Goal: Task Accomplishment & Management: Manage account settings

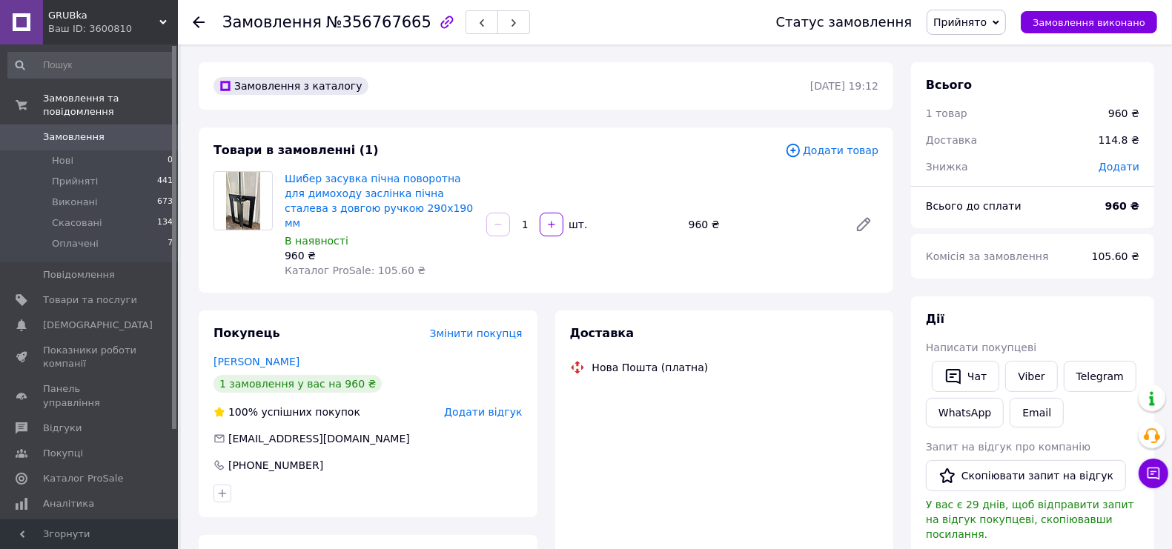
click at [236, 185] on img at bounding box center [242, 201] width 33 height 58
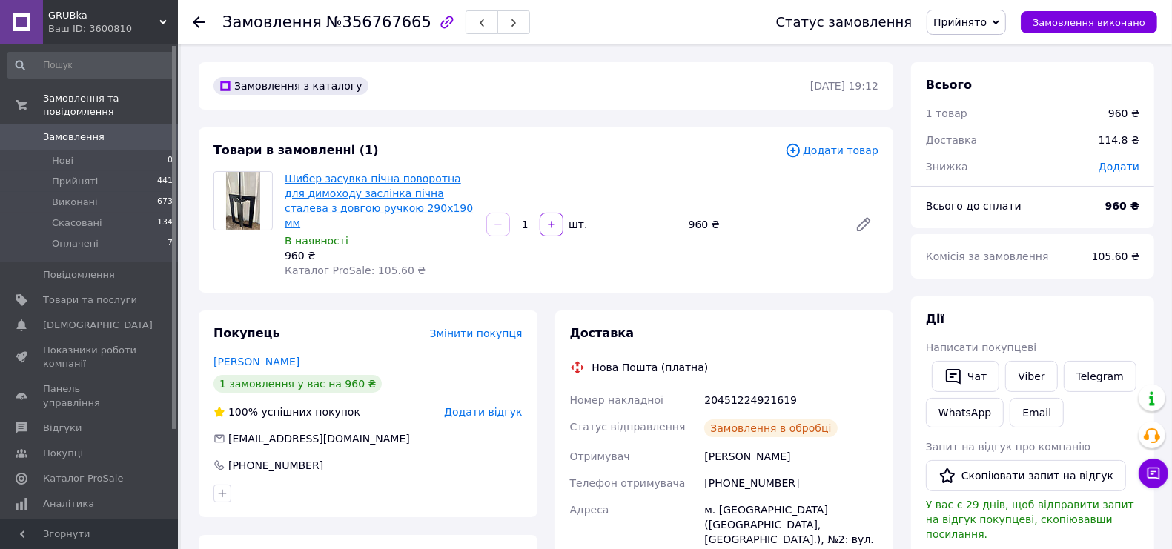
click at [301, 174] on link "Шибер засувка пічна поворотна для димоходу заслінка пічна сталева з довгою ручк…" at bounding box center [379, 201] width 188 height 56
click at [143, 130] on span "0" at bounding box center [157, 136] width 41 height 13
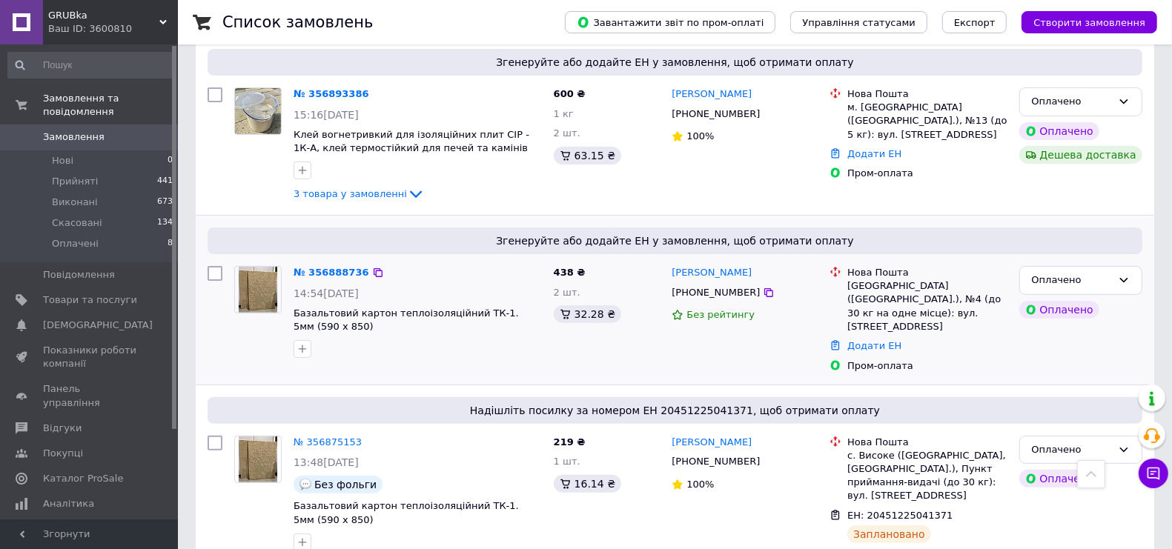
scroll to position [278, 0]
click at [380, 190] on span "3 товара у замовленні" at bounding box center [350, 194] width 113 height 11
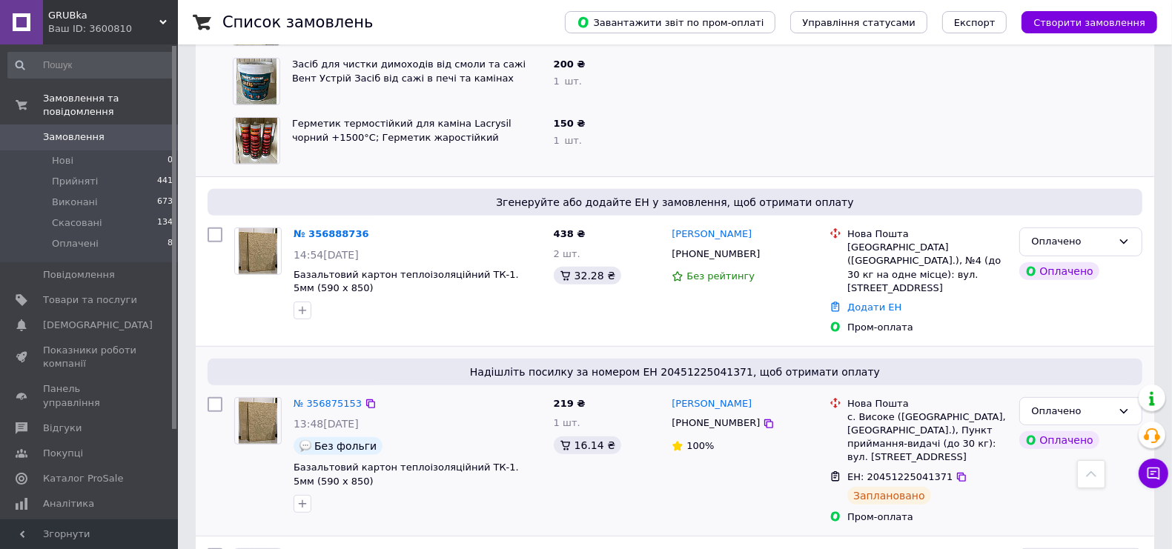
scroll to position [463, 0]
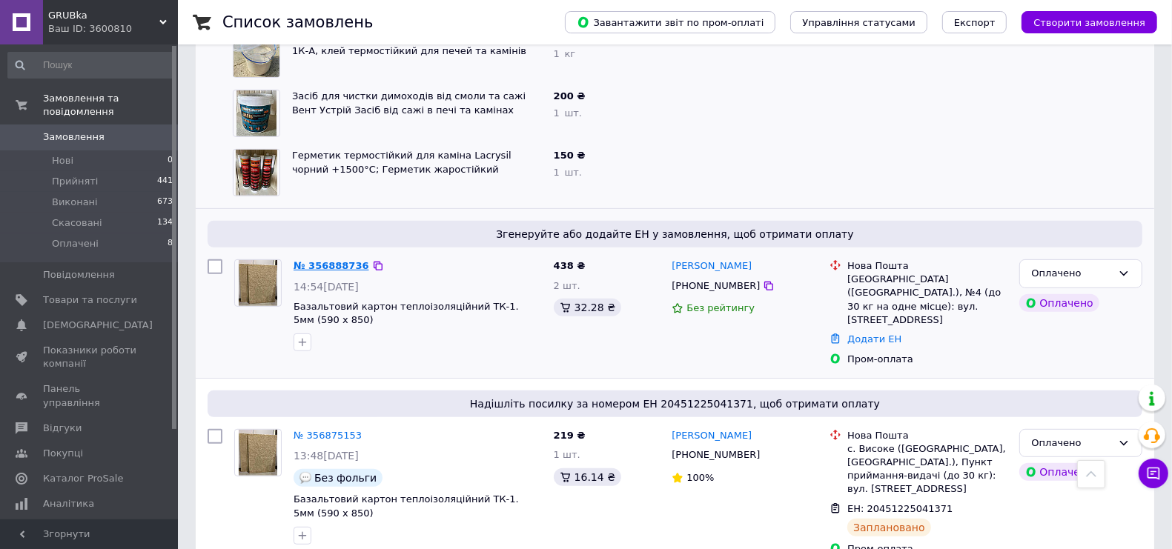
click at [332, 268] on link "№ 356888736" at bounding box center [332, 265] width 76 height 11
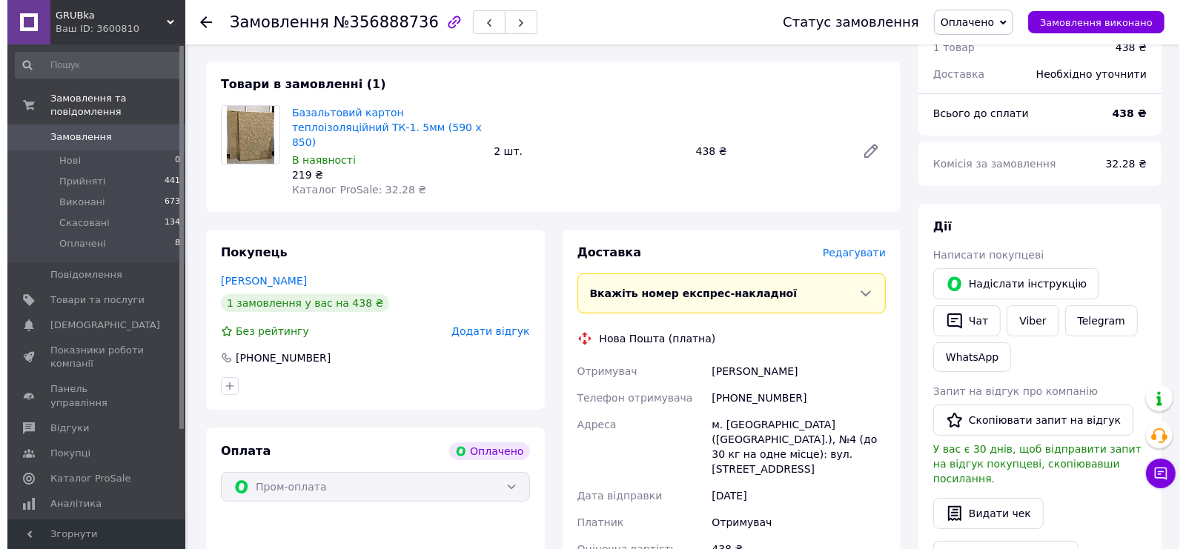
scroll to position [93, 0]
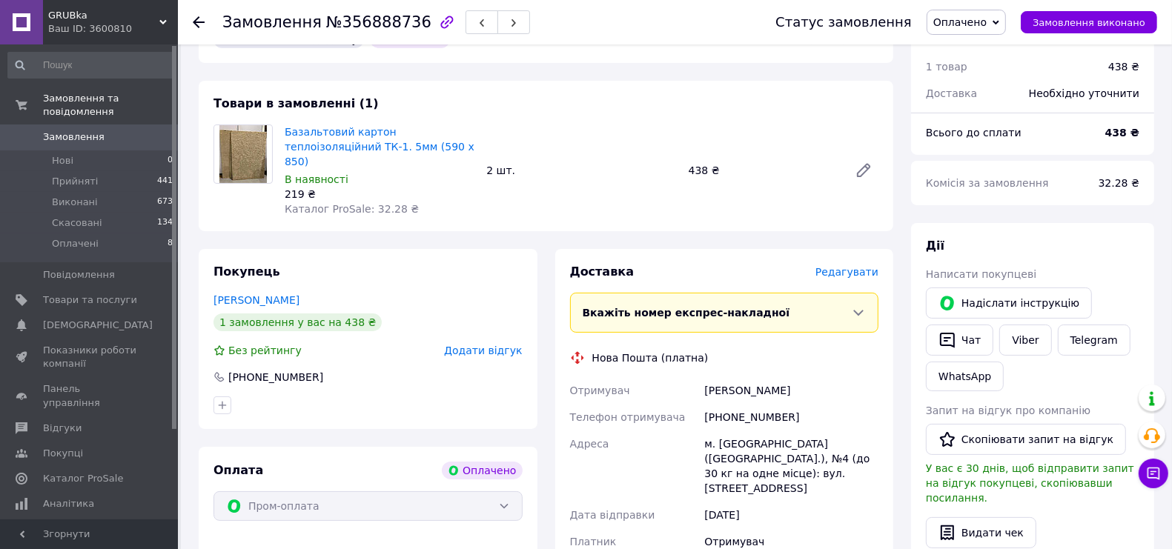
click at [830, 266] on span "Редагувати" at bounding box center [846, 272] width 63 height 12
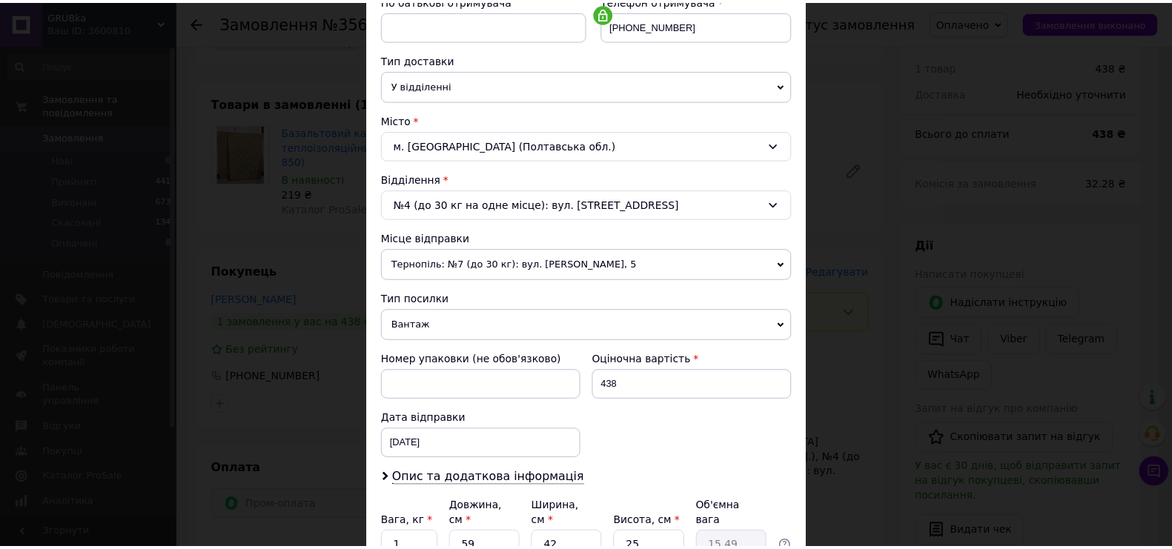
scroll to position [439, 0]
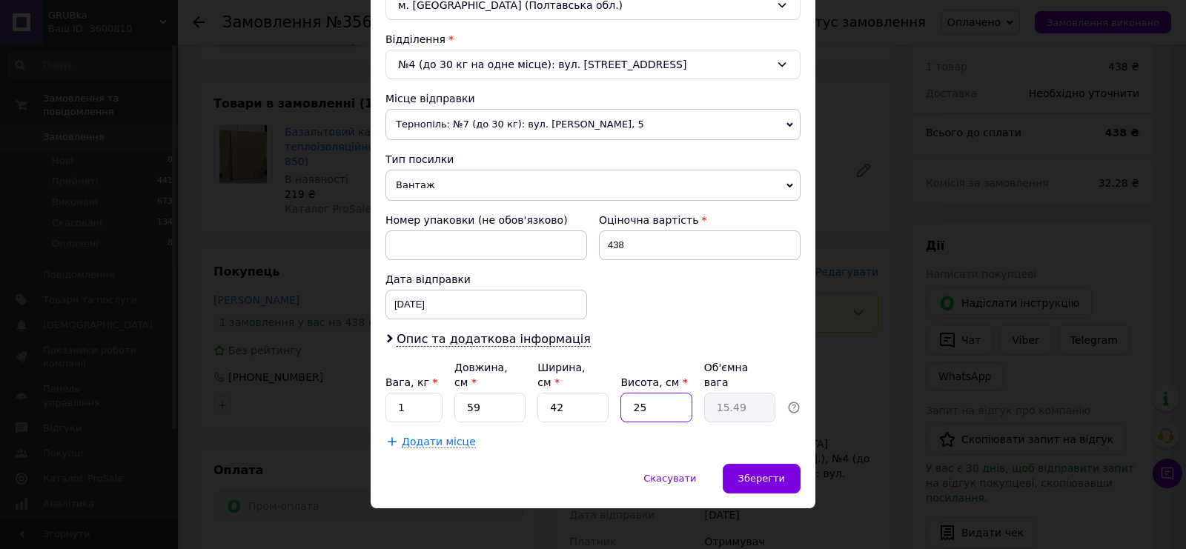
click at [645, 393] on input "25" at bounding box center [655, 408] width 71 height 30
type input "5"
type input "3.1"
type input "5"
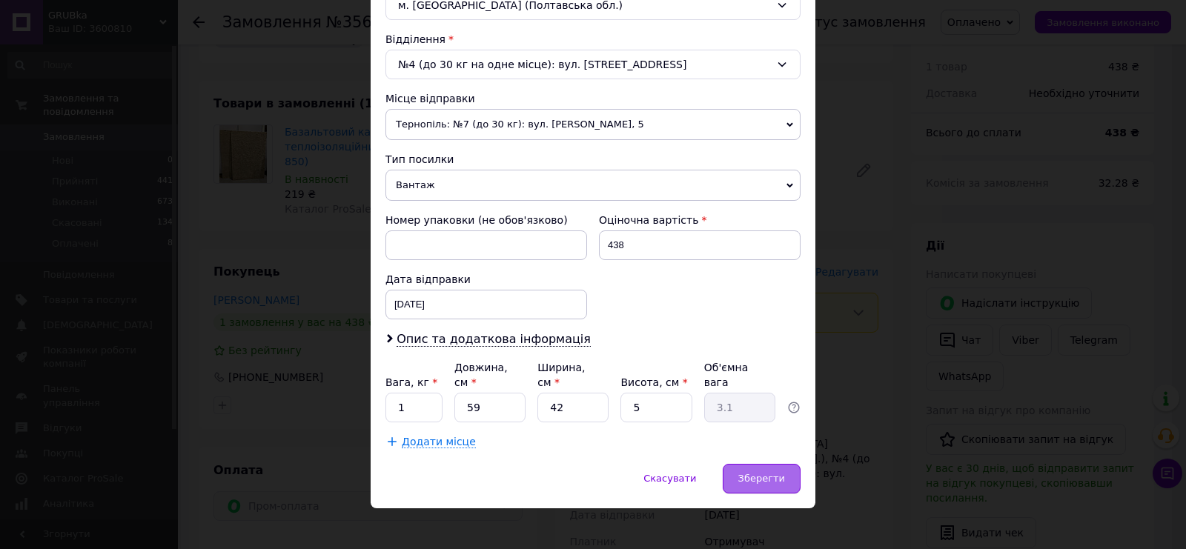
click at [751, 464] on div "Зберегти" at bounding box center [762, 479] width 78 height 30
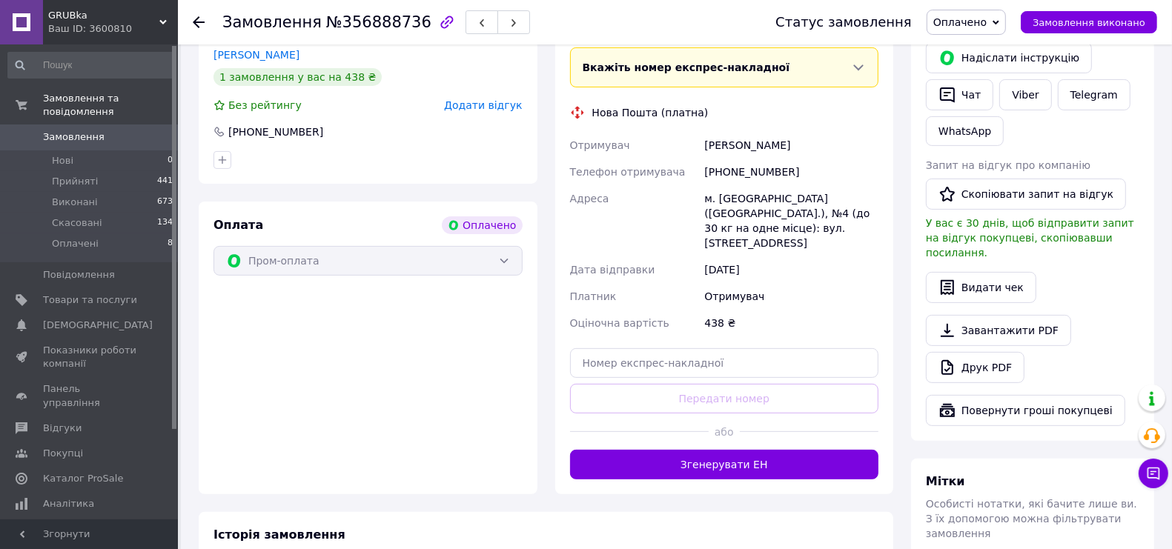
scroll to position [371, 0]
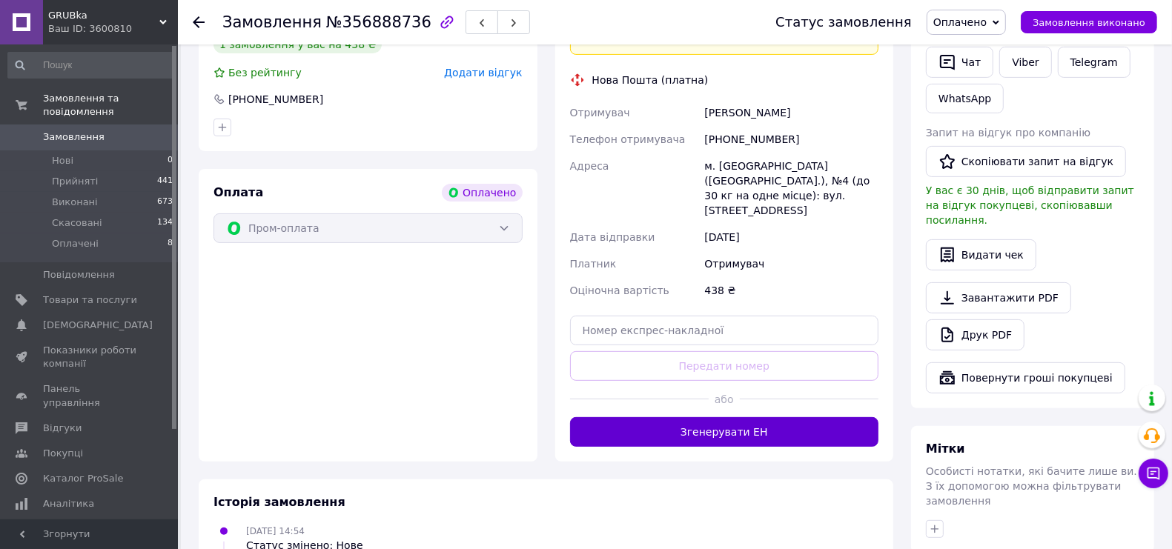
click at [691, 417] on button "Згенерувати ЕН" at bounding box center [724, 432] width 309 height 30
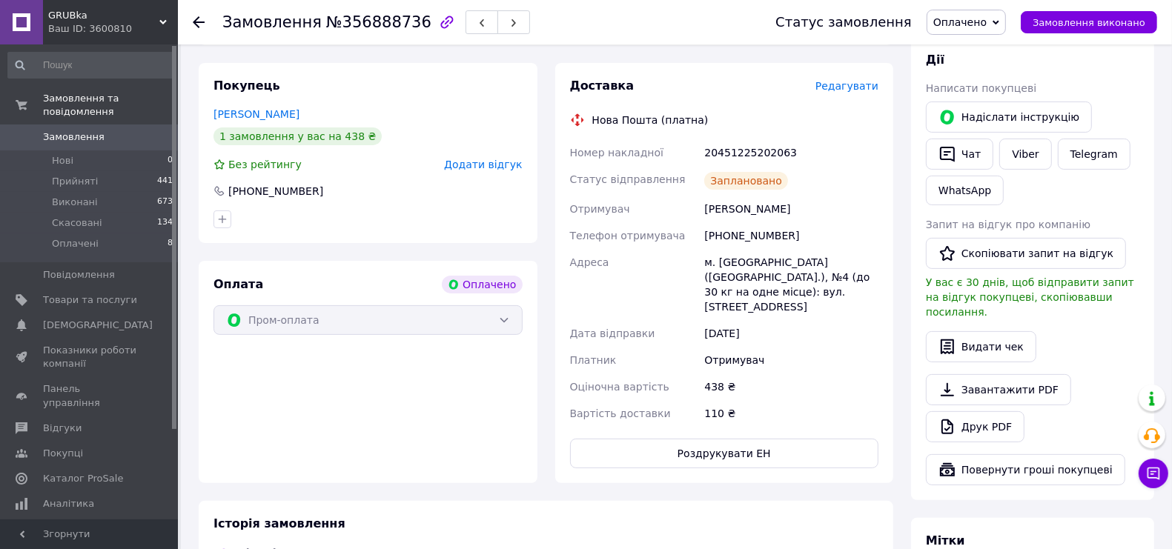
scroll to position [278, 0]
click at [101, 294] on link "Товари та послуги" at bounding box center [91, 300] width 182 height 25
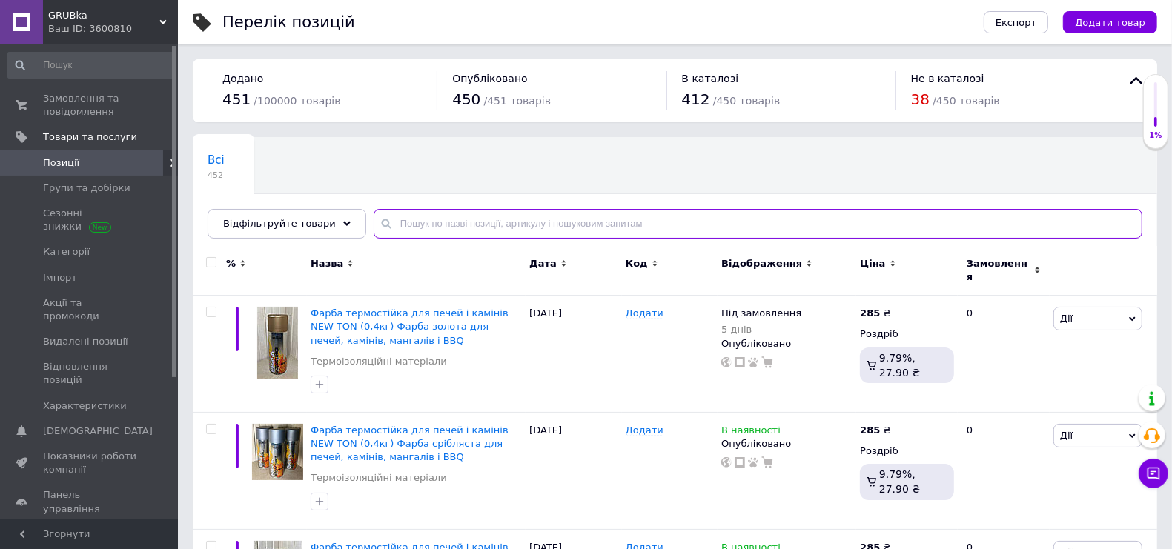
click at [454, 224] on input "text" at bounding box center [758, 224] width 769 height 30
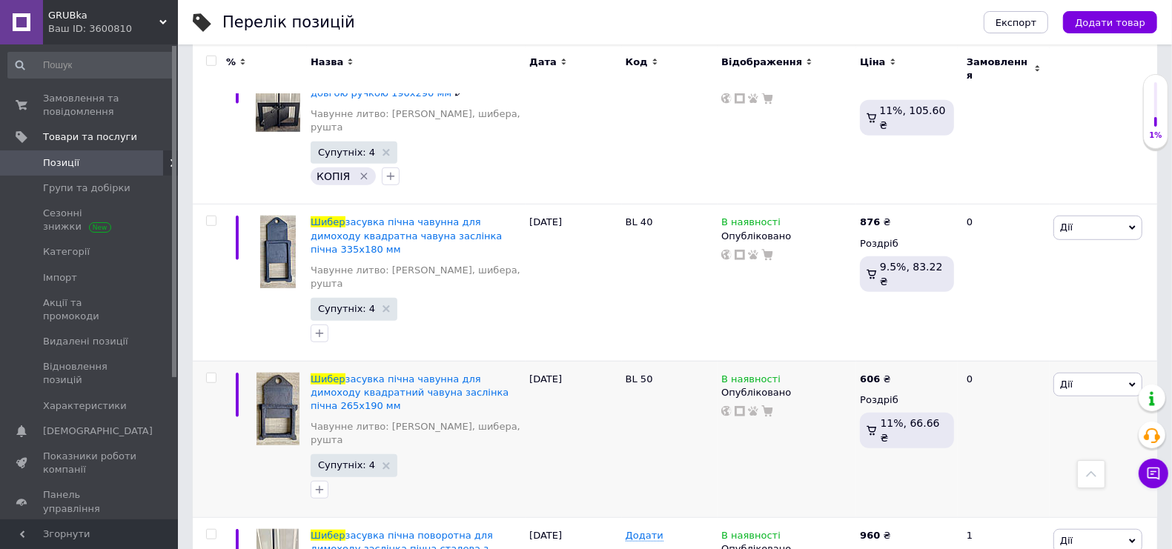
scroll to position [926, 0]
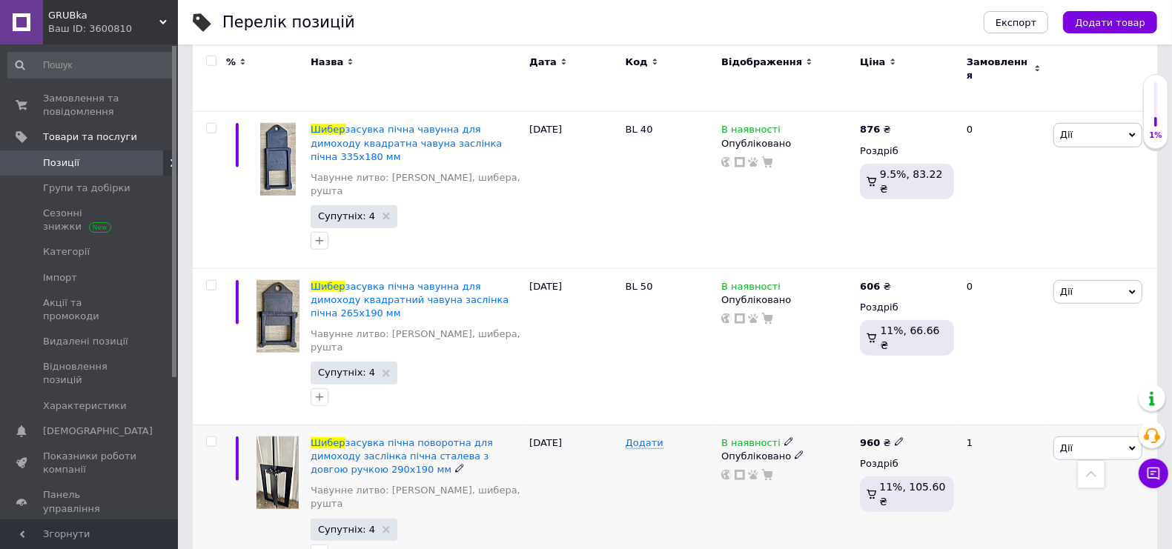
type input "шибер"
click at [784, 437] on icon at bounding box center [788, 441] width 9 height 9
click at [854, 443] on li "Немає в наявності" at bounding box center [869, 453] width 141 height 21
click at [705, 425] on div "Додати" at bounding box center [670, 503] width 96 height 156
click at [818, 436] on span at bounding box center [822, 441] width 9 height 10
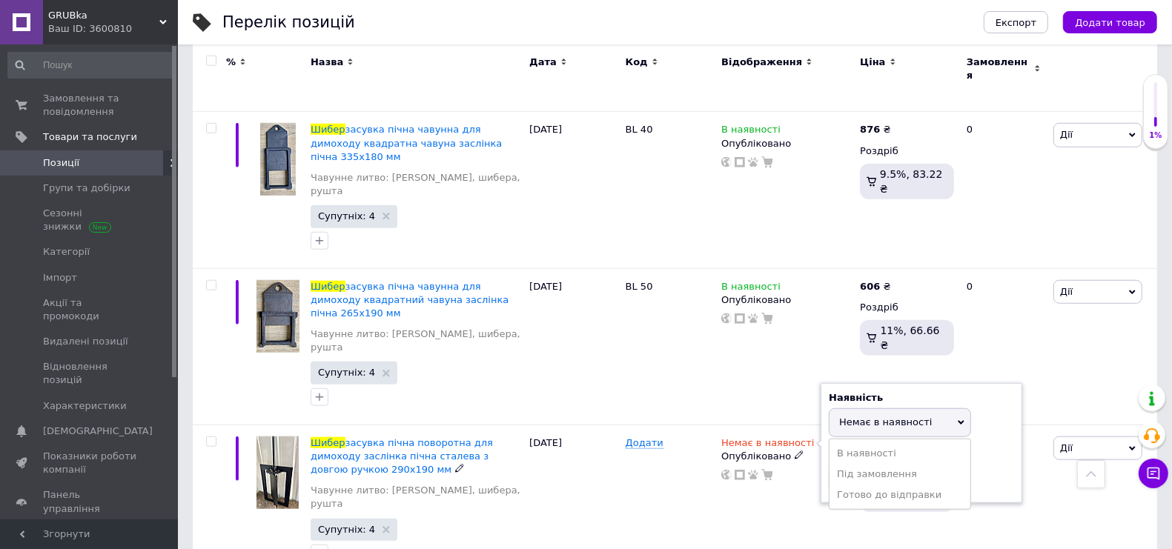
click at [886, 417] on span "Немає в наявності" at bounding box center [885, 422] width 93 height 11
click at [884, 443] on li "В наявності" at bounding box center [899, 453] width 141 height 21
click at [879, 448] on div "Залишки шт." at bounding box center [921, 471] width 185 height 47
click at [878, 465] on input at bounding box center [885, 480] width 113 height 30
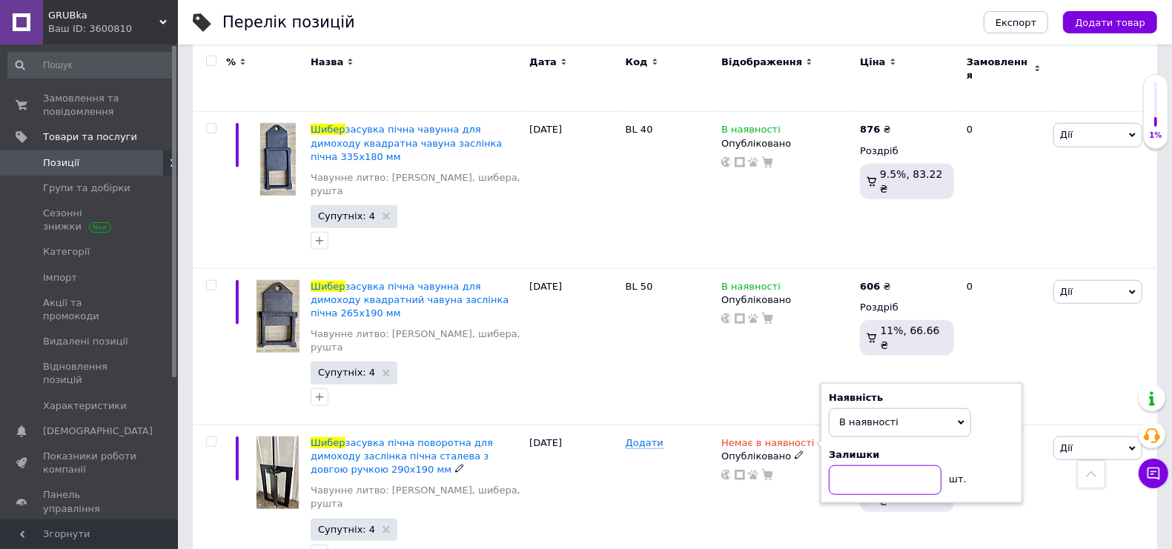
type input "1"
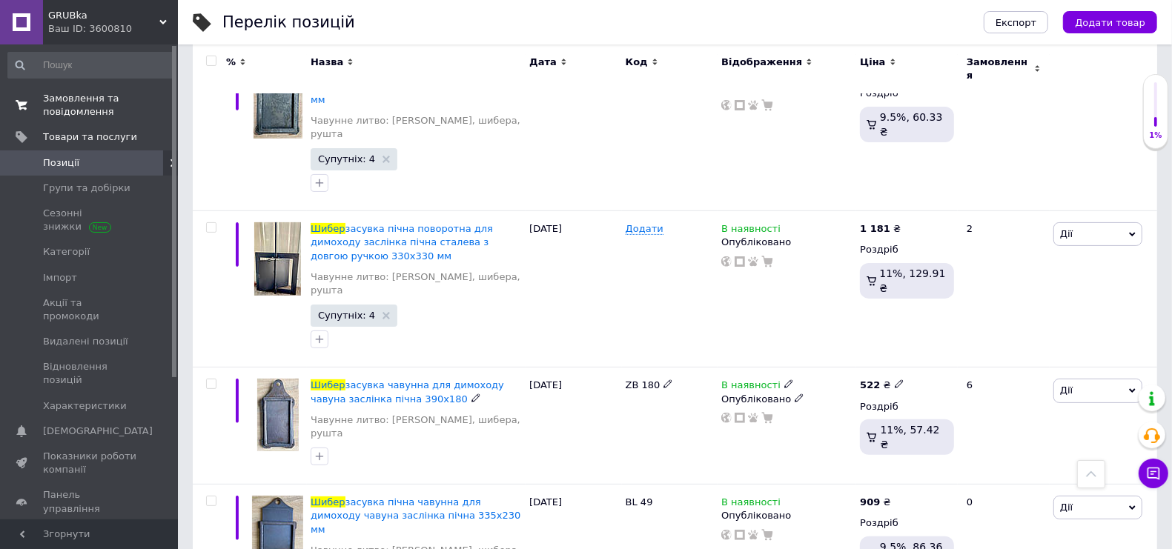
scroll to position [93, 0]
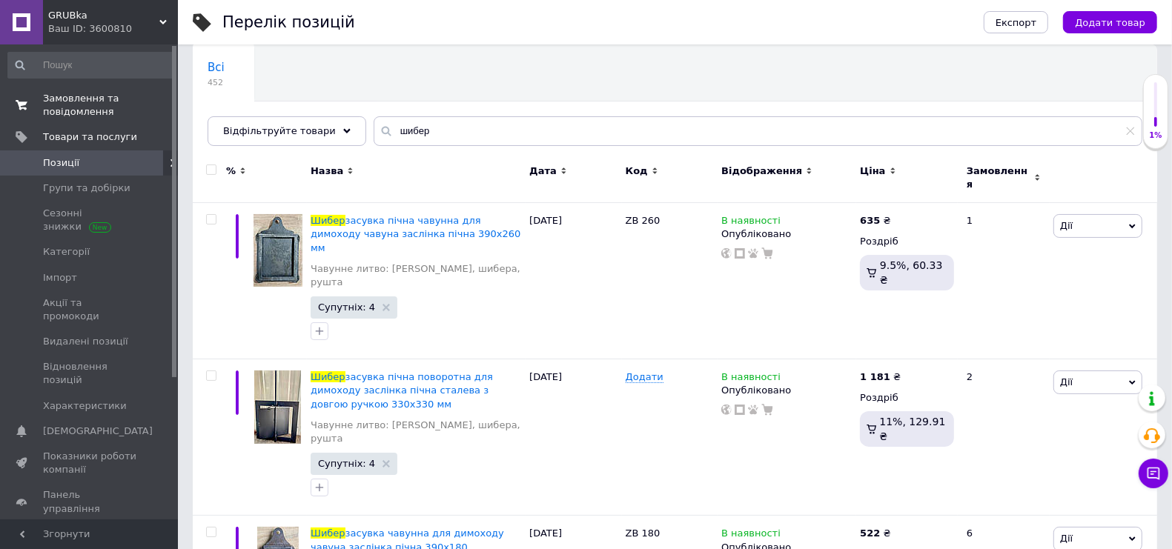
click at [67, 108] on span "Замовлення та повідомлення" at bounding box center [90, 105] width 94 height 27
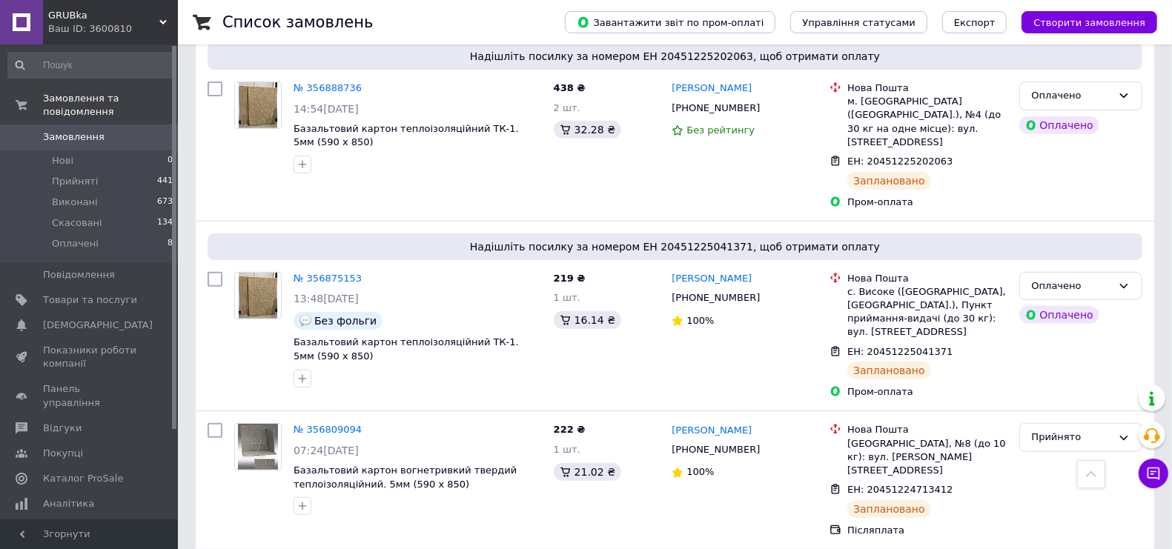
scroll to position [371, 0]
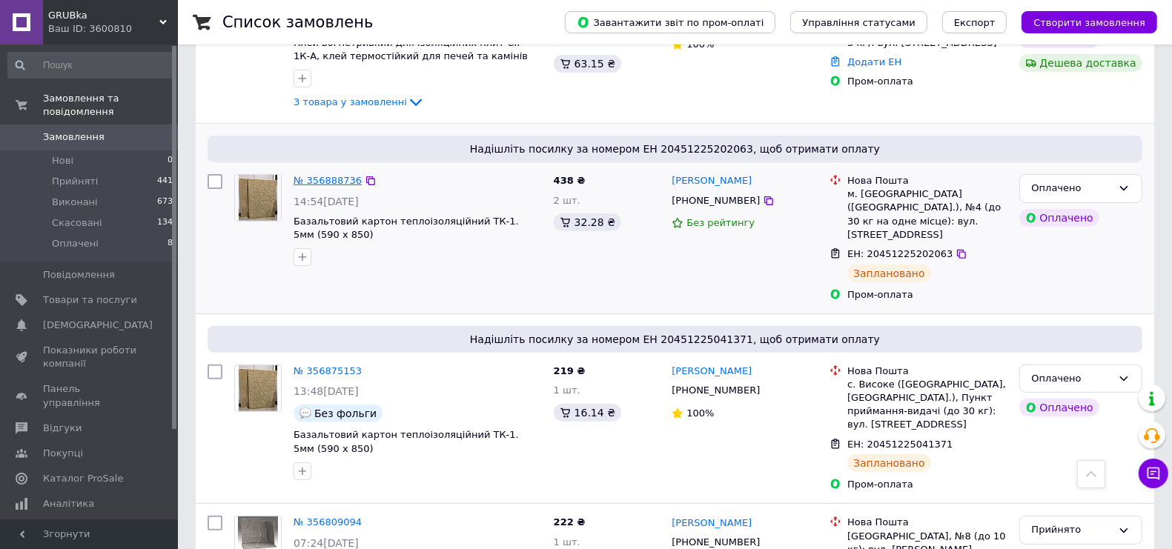
click at [310, 183] on link "№ 356888736" at bounding box center [328, 180] width 68 height 11
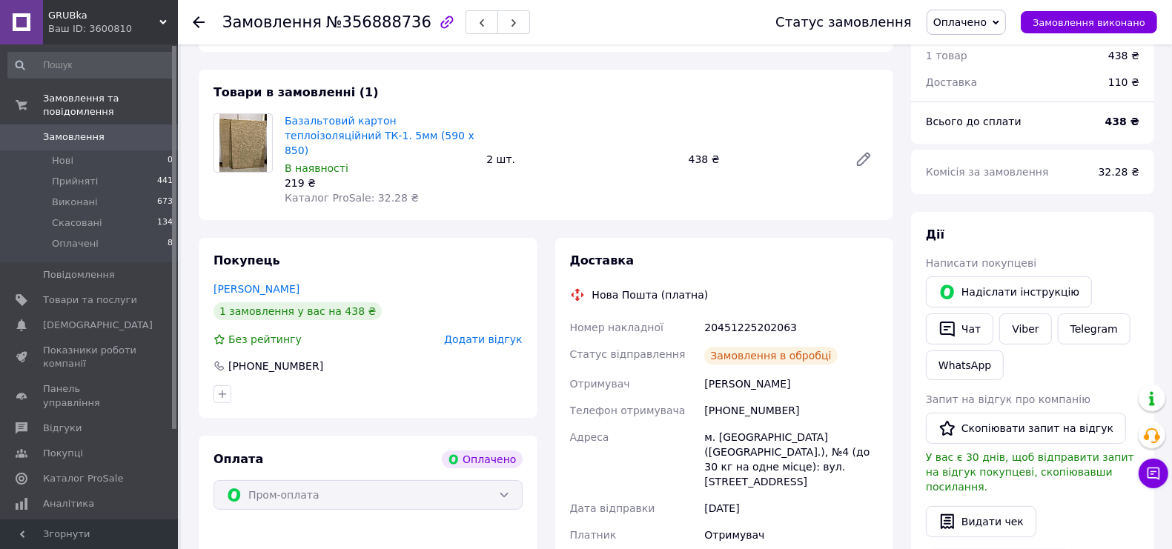
scroll to position [371, 0]
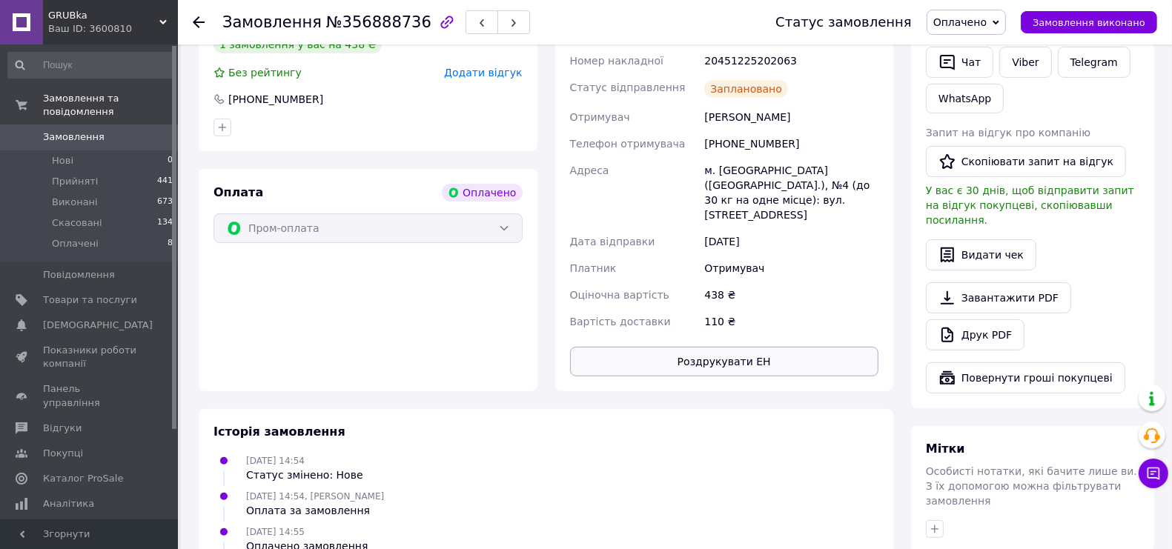
click at [724, 347] on button "Роздрукувати ЕН" at bounding box center [724, 362] width 309 height 30
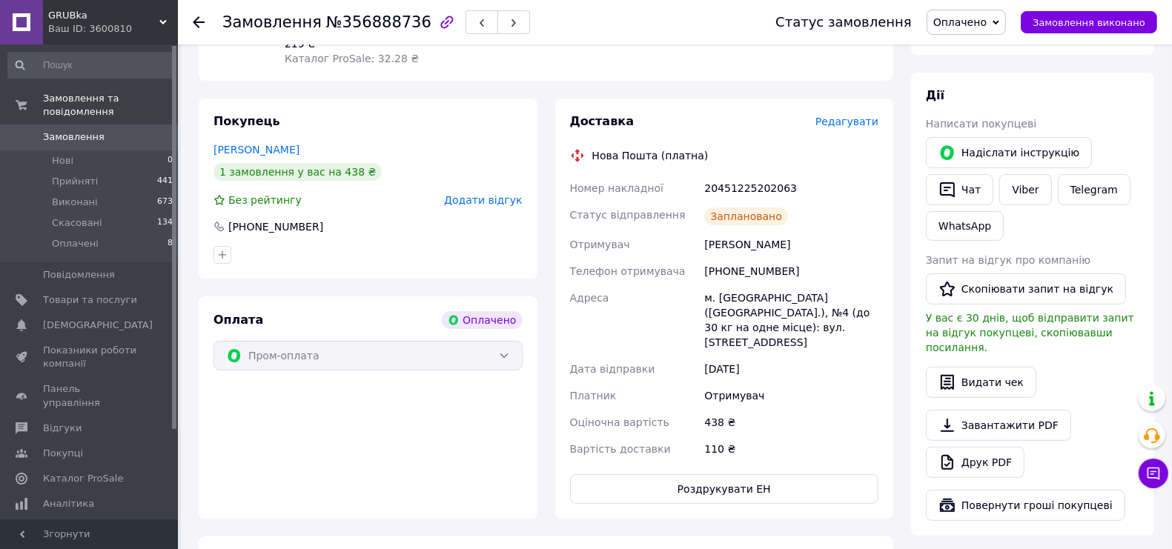
scroll to position [185, 0]
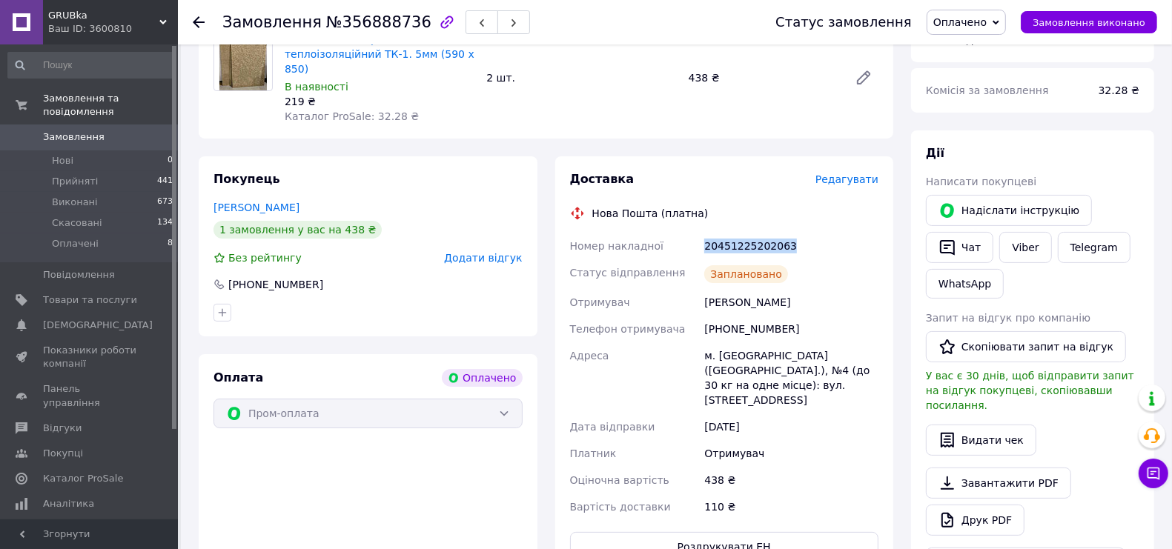
drag, startPoint x: 827, startPoint y: 241, endPoint x: 705, endPoint y: 233, distance: 122.5
click at [705, 233] on div "20451225202063" at bounding box center [791, 246] width 180 height 27
copy div "20451225202063"
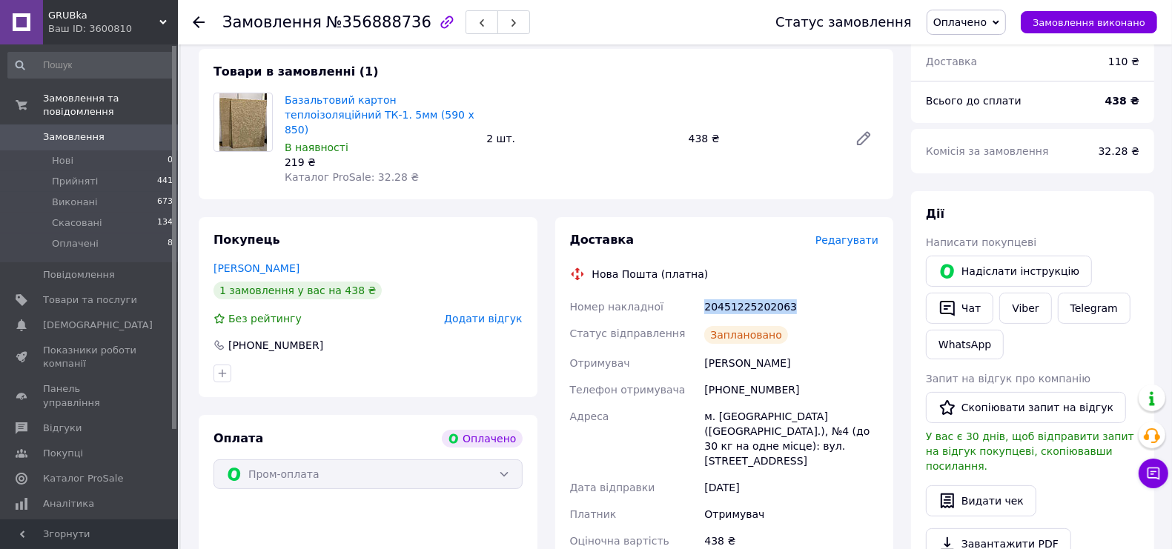
scroll to position [93, 0]
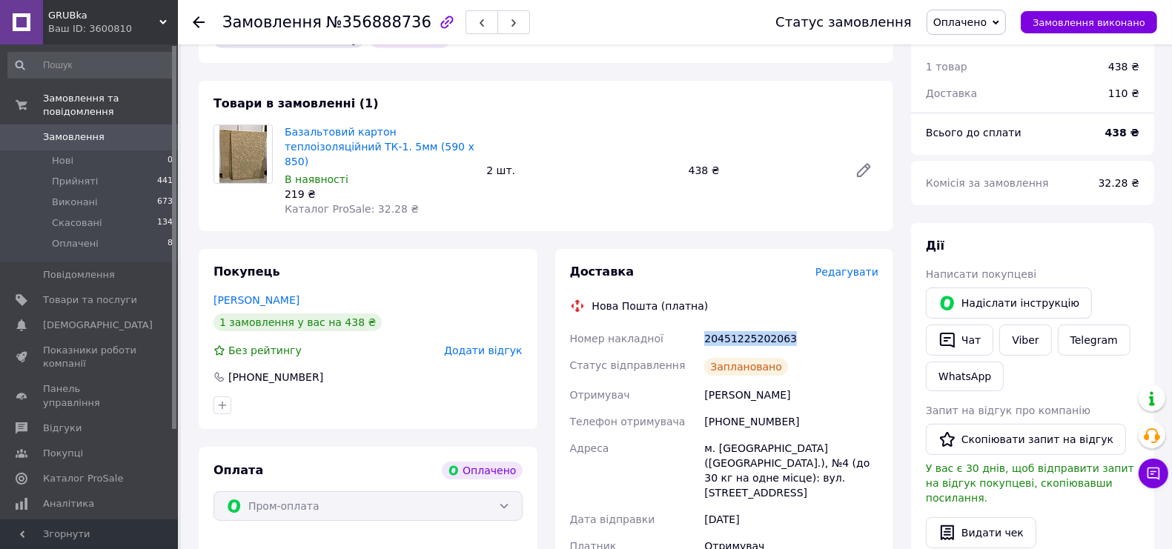
click at [96, 130] on span "Замовлення" at bounding box center [74, 136] width 62 height 13
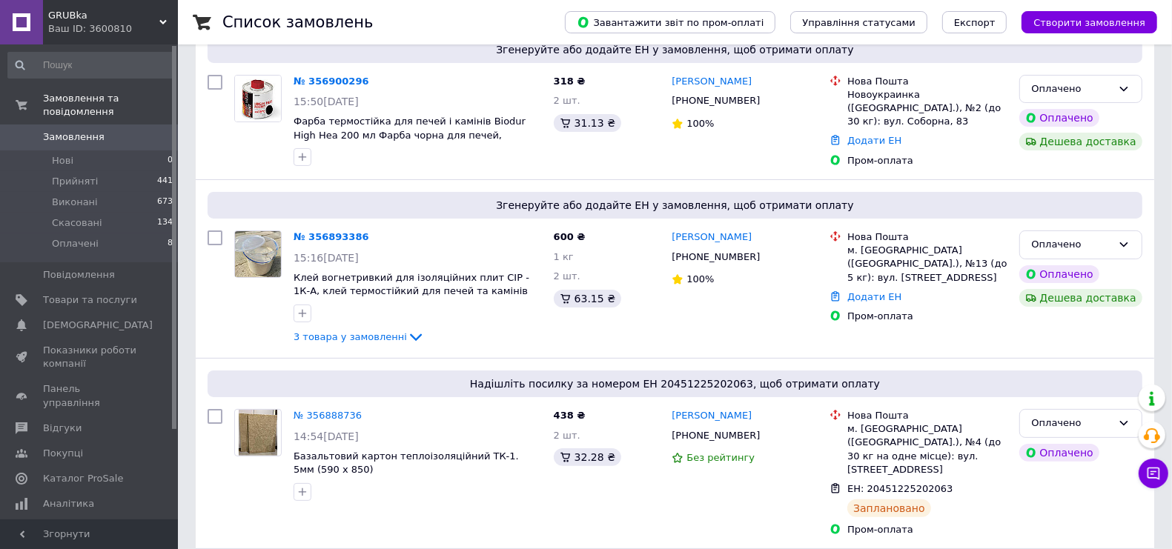
scroll to position [185, 0]
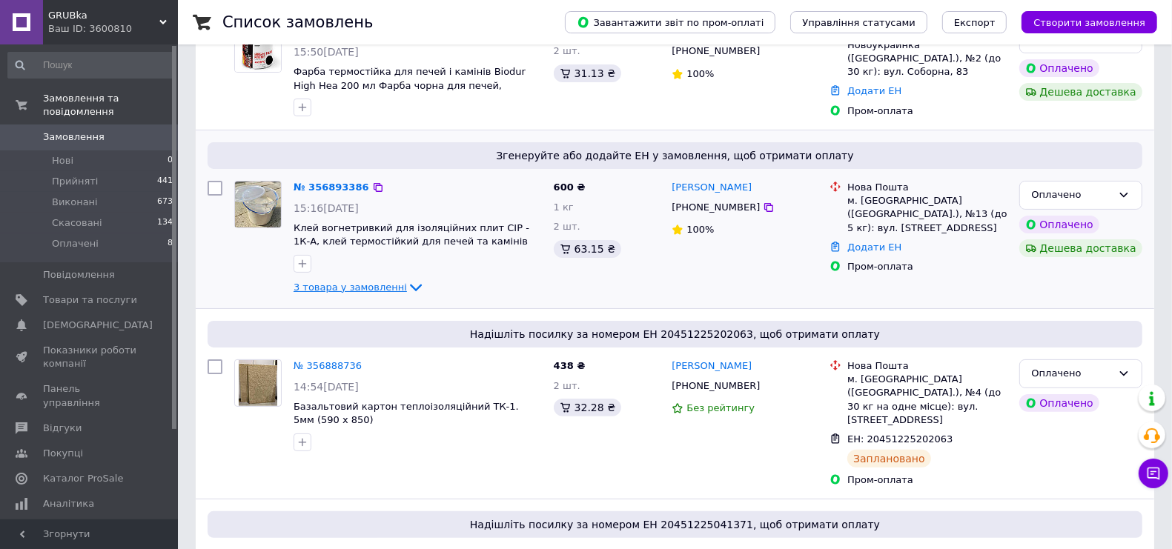
click at [375, 290] on span "3 товара у замовленні" at bounding box center [350, 287] width 113 height 11
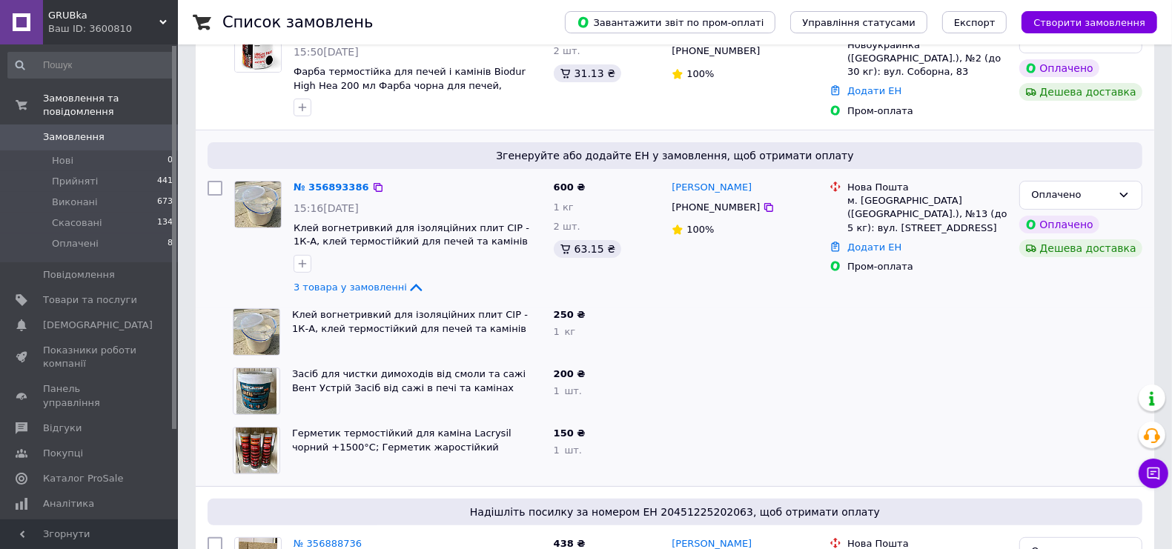
click at [309, 196] on div "№ 356893386" at bounding box center [331, 187] width 79 height 17
click at [310, 189] on link "№ 356893386" at bounding box center [332, 187] width 76 height 11
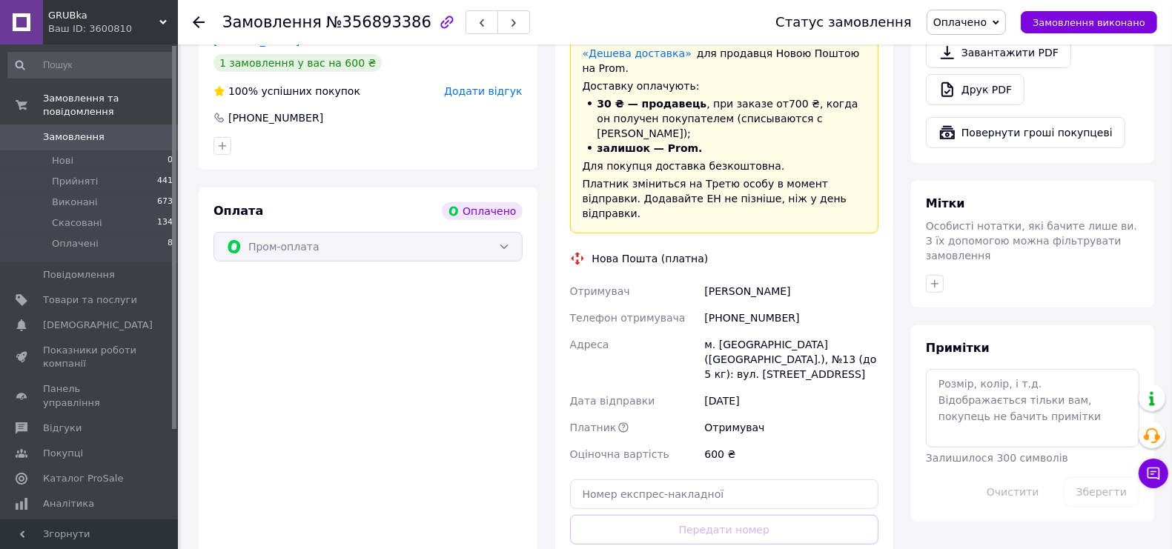
scroll to position [649, 0]
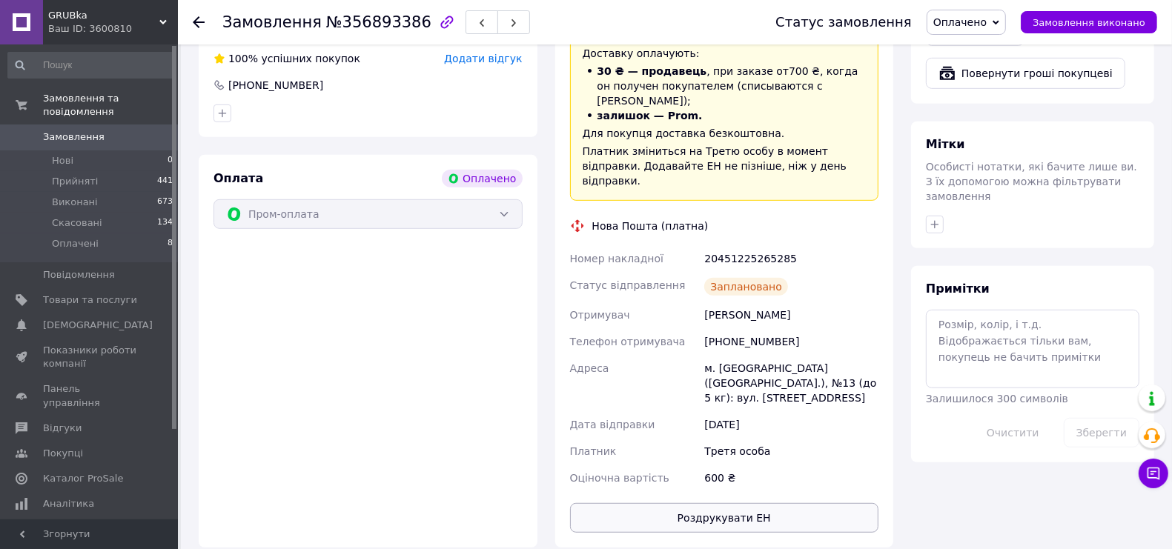
click at [819, 503] on button "Роздрукувати ЕН" at bounding box center [724, 518] width 309 height 30
drag, startPoint x: 790, startPoint y: 282, endPoint x: 686, endPoint y: 283, distance: 103.8
click at [686, 283] on div "Номер накладної 20451225265285 Статус відправлення Заплановано Отримувач [PERSO…" at bounding box center [724, 368] width 315 height 246
click at [823, 245] on div "20451225265285" at bounding box center [791, 258] width 180 height 27
drag, startPoint x: 819, startPoint y: 200, endPoint x: 694, endPoint y: 202, distance: 125.3
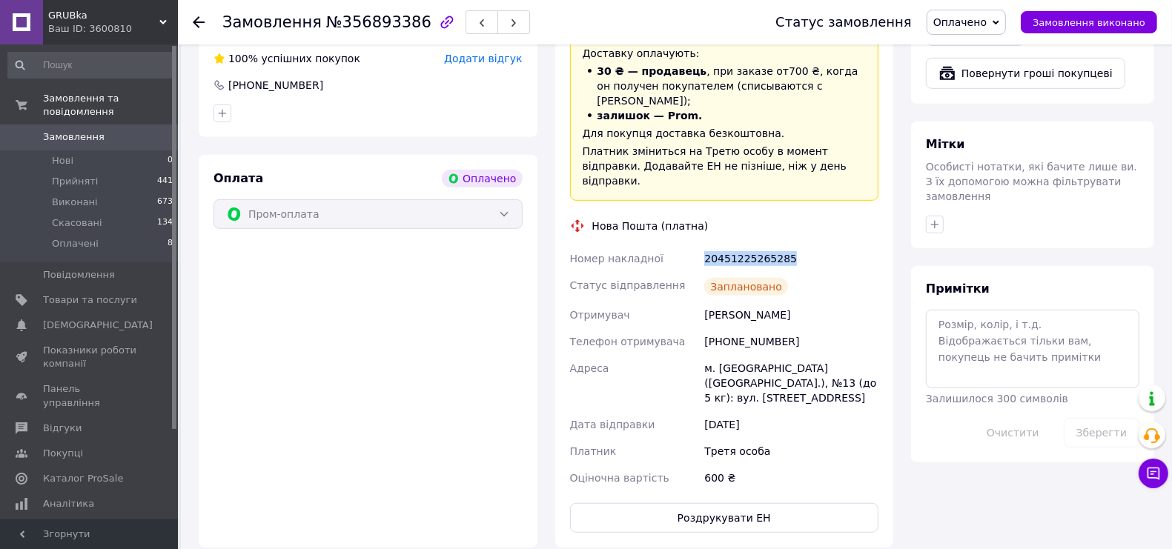
click at [694, 245] on div "Номер накладної 20451225265285 Статус відправлення Заплановано Отримувач [PERSO…" at bounding box center [724, 368] width 315 height 246
copy div "Номер накладної 20451225265285"
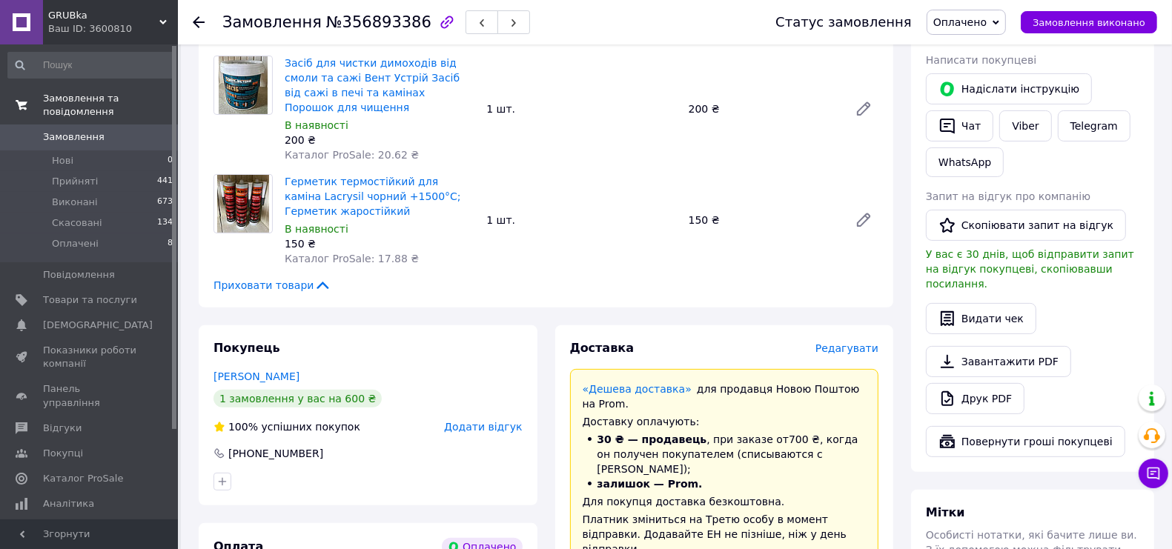
scroll to position [278, 0]
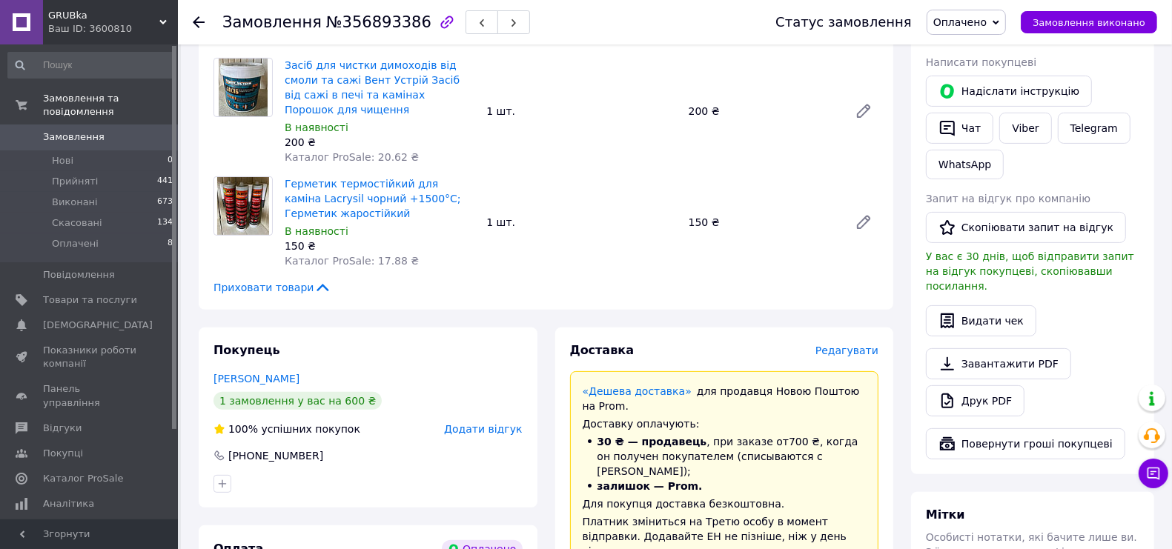
click at [70, 130] on span "Замовлення" at bounding box center [74, 136] width 62 height 13
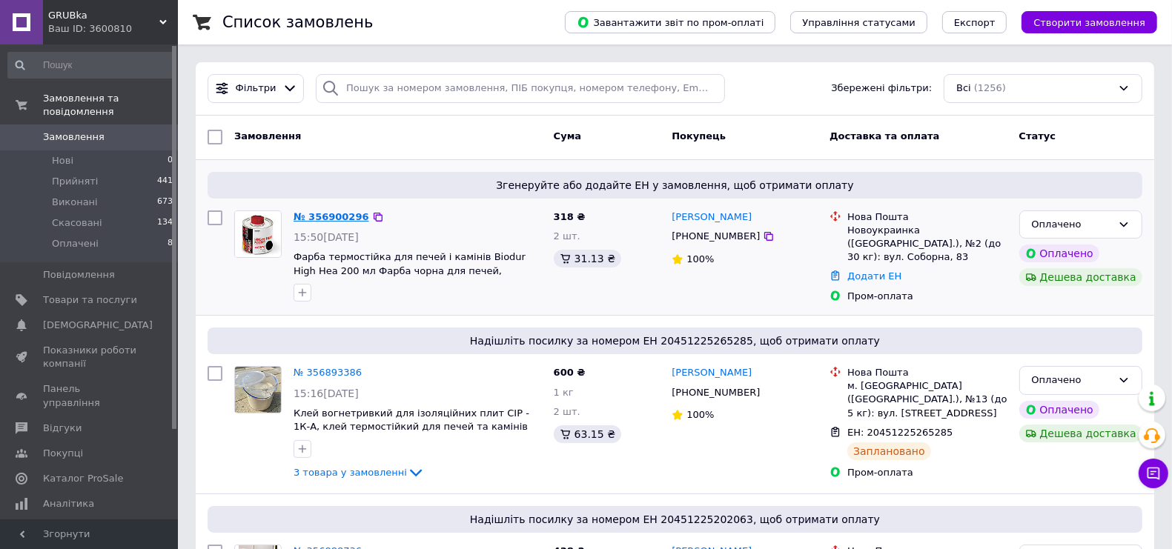
click at [331, 219] on link "№ 356900296" at bounding box center [332, 216] width 76 height 11
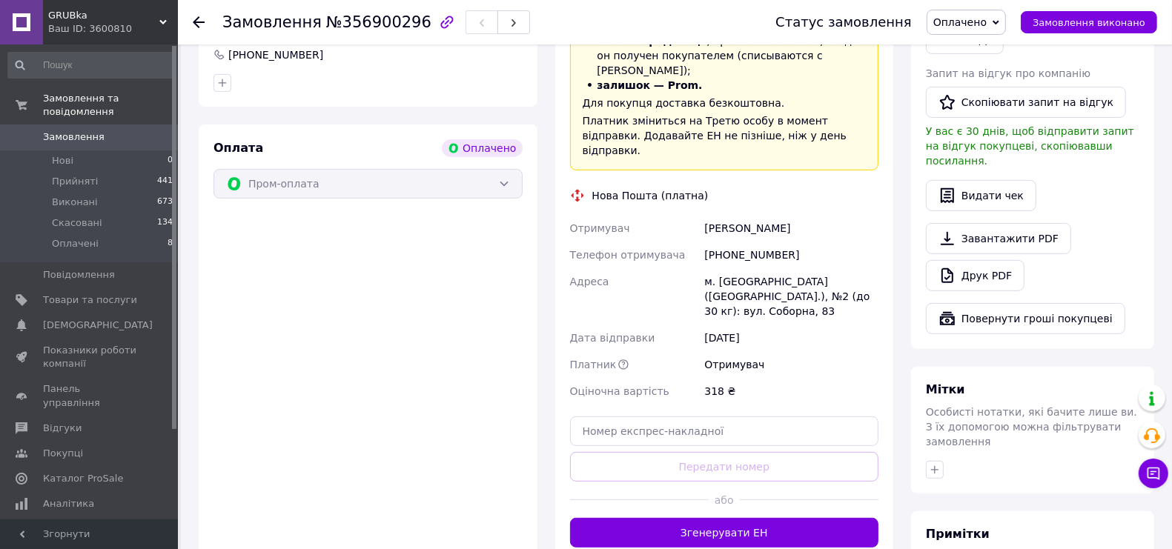
scroll to position [463, 0]
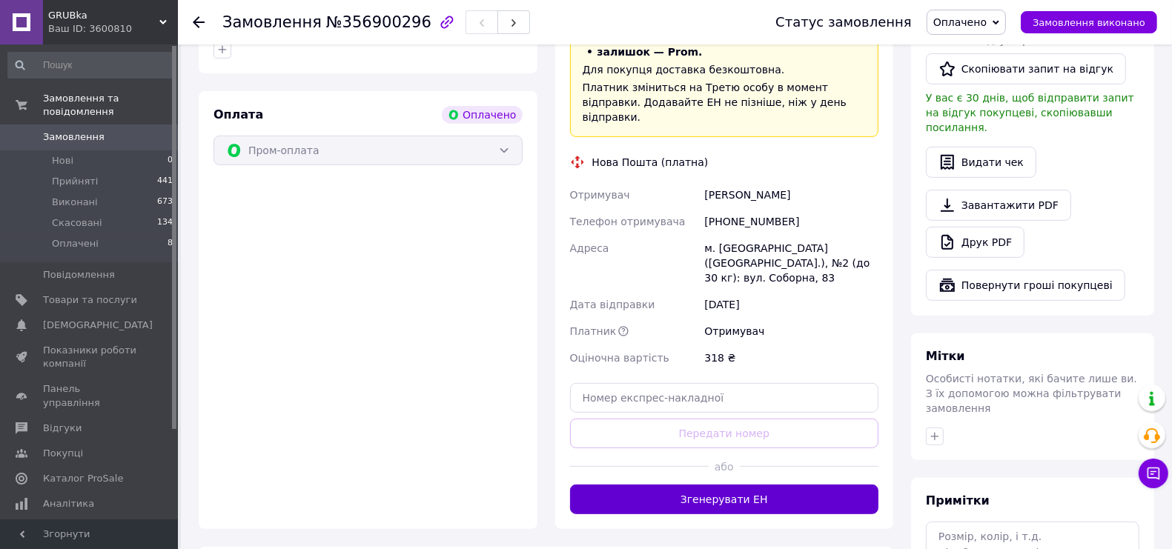
click at [746, 485] on button "Згенерувати ЕН" at bounding box center [724, 500] width 309 height 30
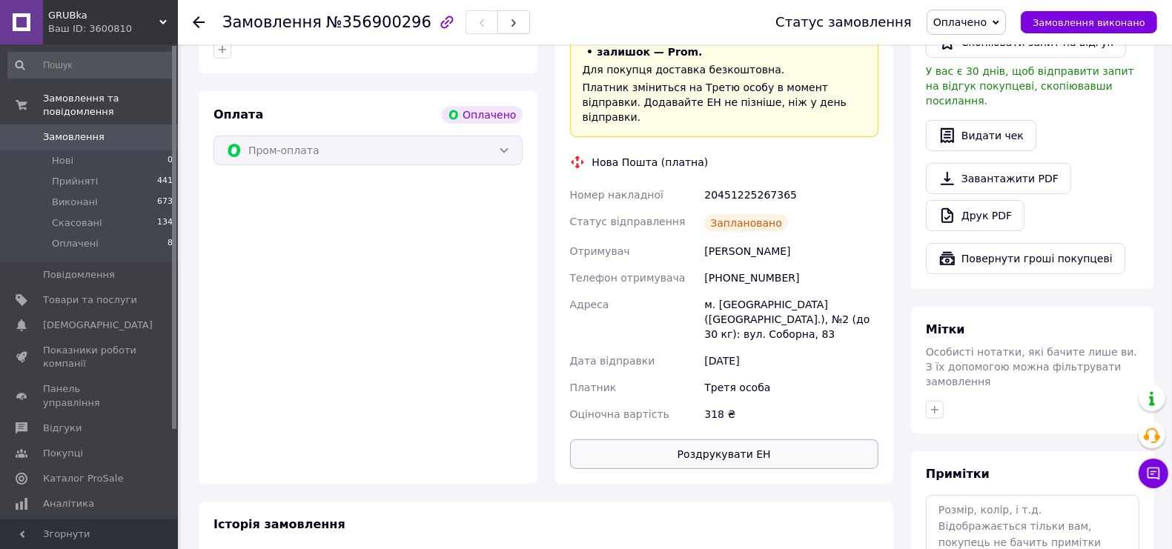
click at [788, 440] on button "Роздрукувати ЕН" at bounding box center [724, 455] width 309 height 30
drag, startPoint x: 808, startPoint y: 149, endPoint x: 702, endPoint y: 148, distance: 106.0
click at [702, 182] on div "20451225267365" at bounding box center [791, 195] width 180 height 27
copy div "20451225267365"
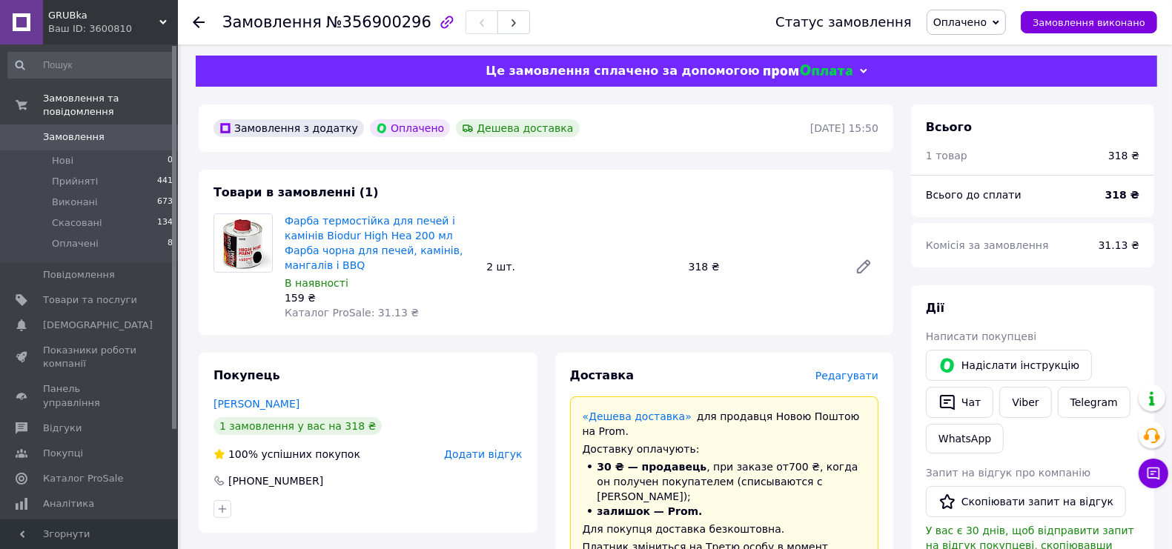
scroll to position [0, 0]
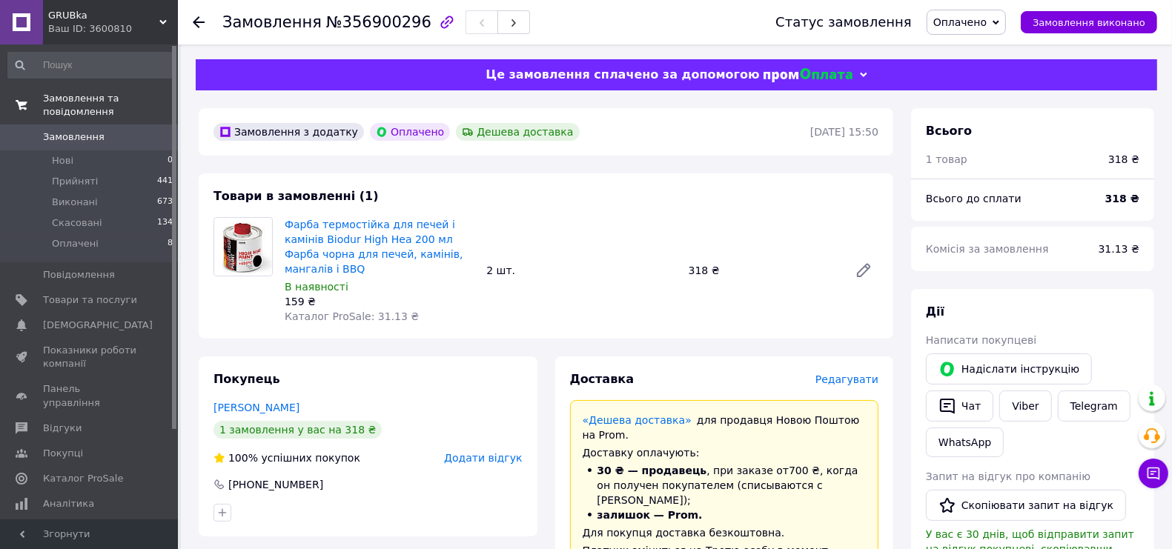
click at [84, 105] on link "Замовлення та повідомлення" at bounding box center [91, 105] width 182 height 39
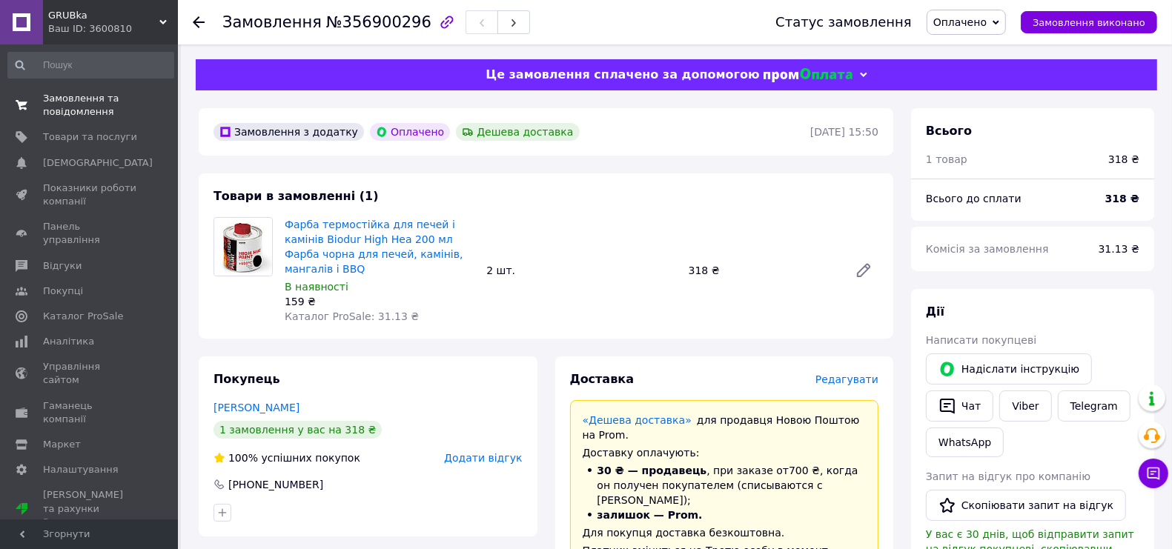
click at [90, 102] on span "Замовлення та повідомлення" at bounding box center [90, 105] width 94 height 27
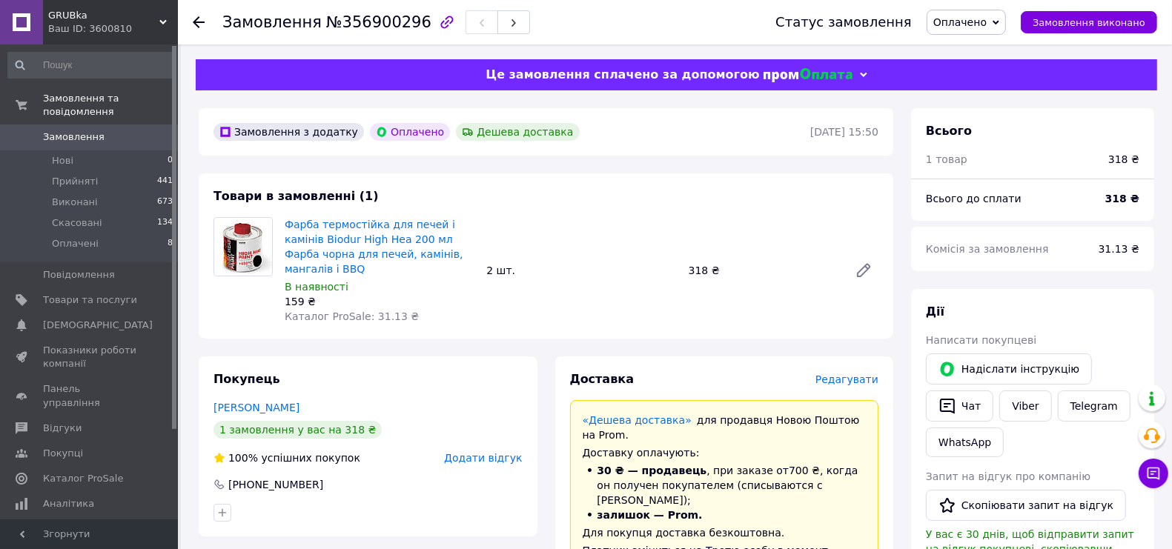
click at [87, 130] on span "Замовлення" at bounding box center [74, 136] width 62 height 13
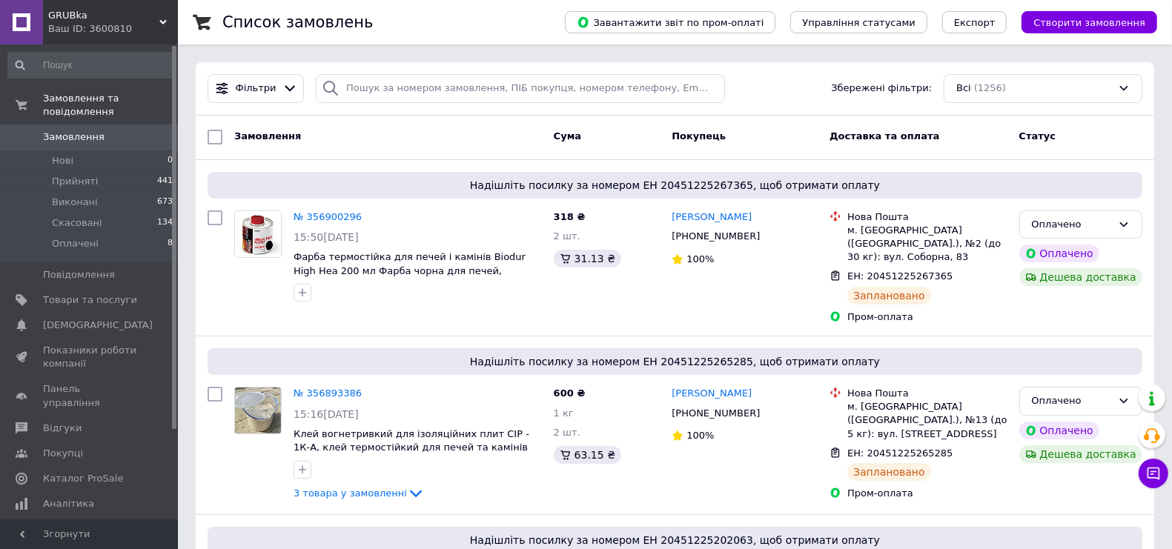
click at [87, 130] on span "Замовлення" at bounding box center [74, 136] width 62 height 13
